Goal: Check status: Check status

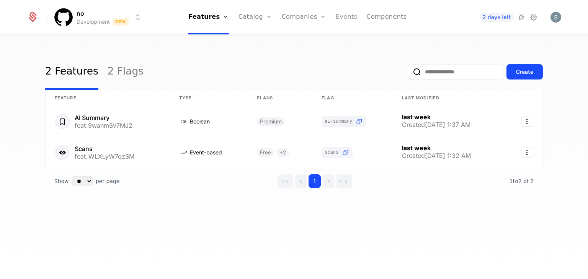
click at [344, 22] on link "Events" at bounding box center [346, 17] width 22 height 34
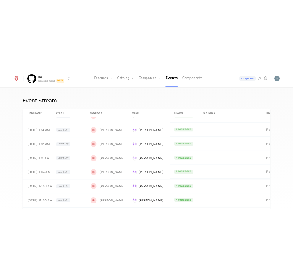
scroll to position [17, 0]
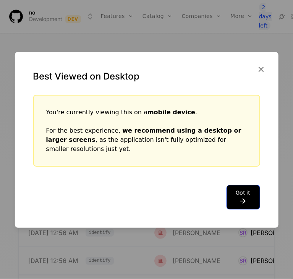
click at [250, 201] on icon at bounding box center [243, 201] width 15 height 9
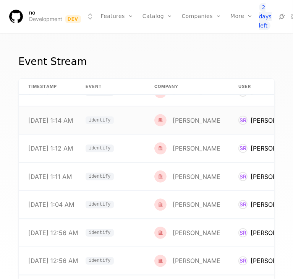
scroll to position [0, 0]
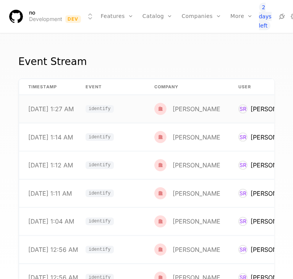
click at [59, 111] on div "[DATE] 1:27 AM" at bounding box center [51, 109] width 46 height 6
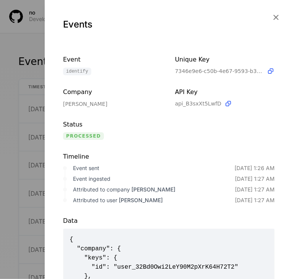
click at [269, 22] on div "Events" at bounding box center [169, 24] width 212 height 12
click at [271, 21] on icon "button" at bounding box center [276, 17] width 10 height 10
